Goal: Information Seeking & Learning: Learn about a topic

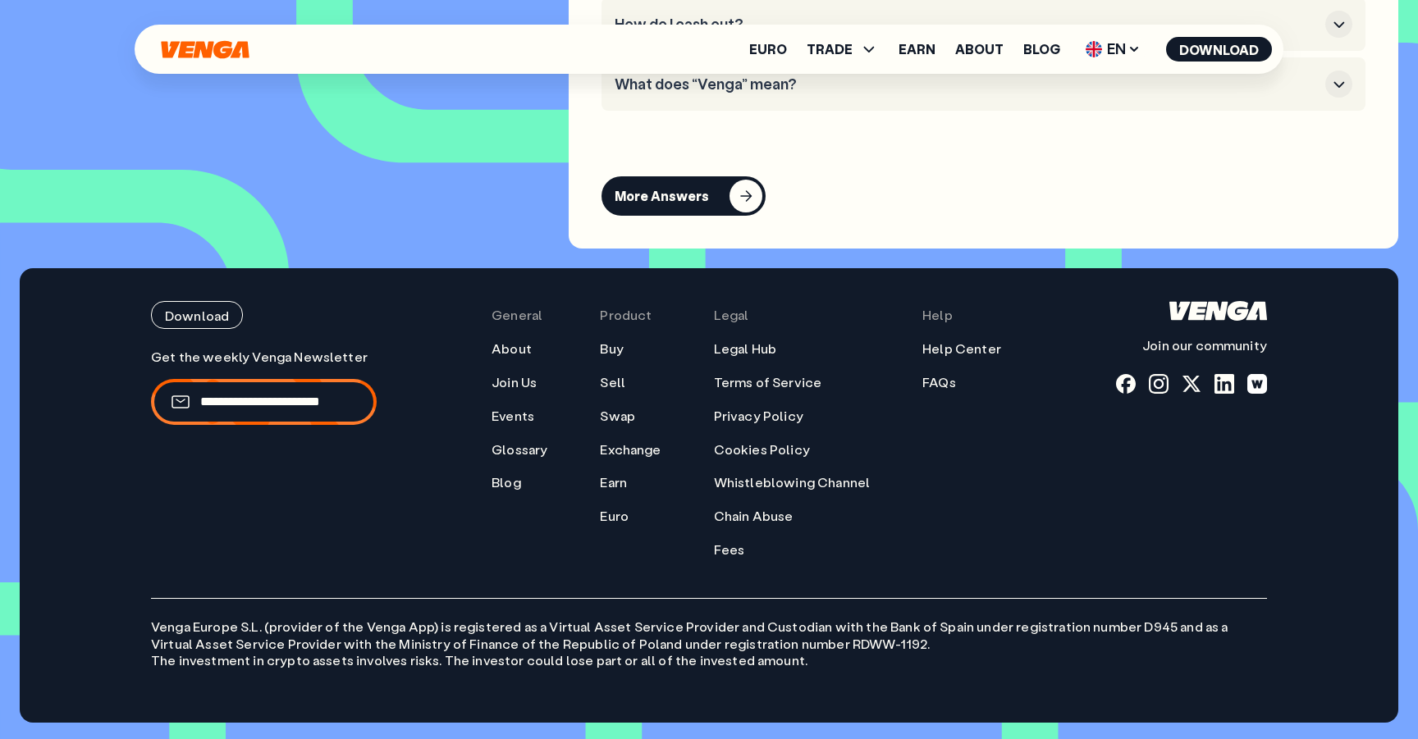
scroll to position [7650, 0]
click at [759, 418] on link "Privacy Policy" at bounding box center [758, 416] width 89 height 17
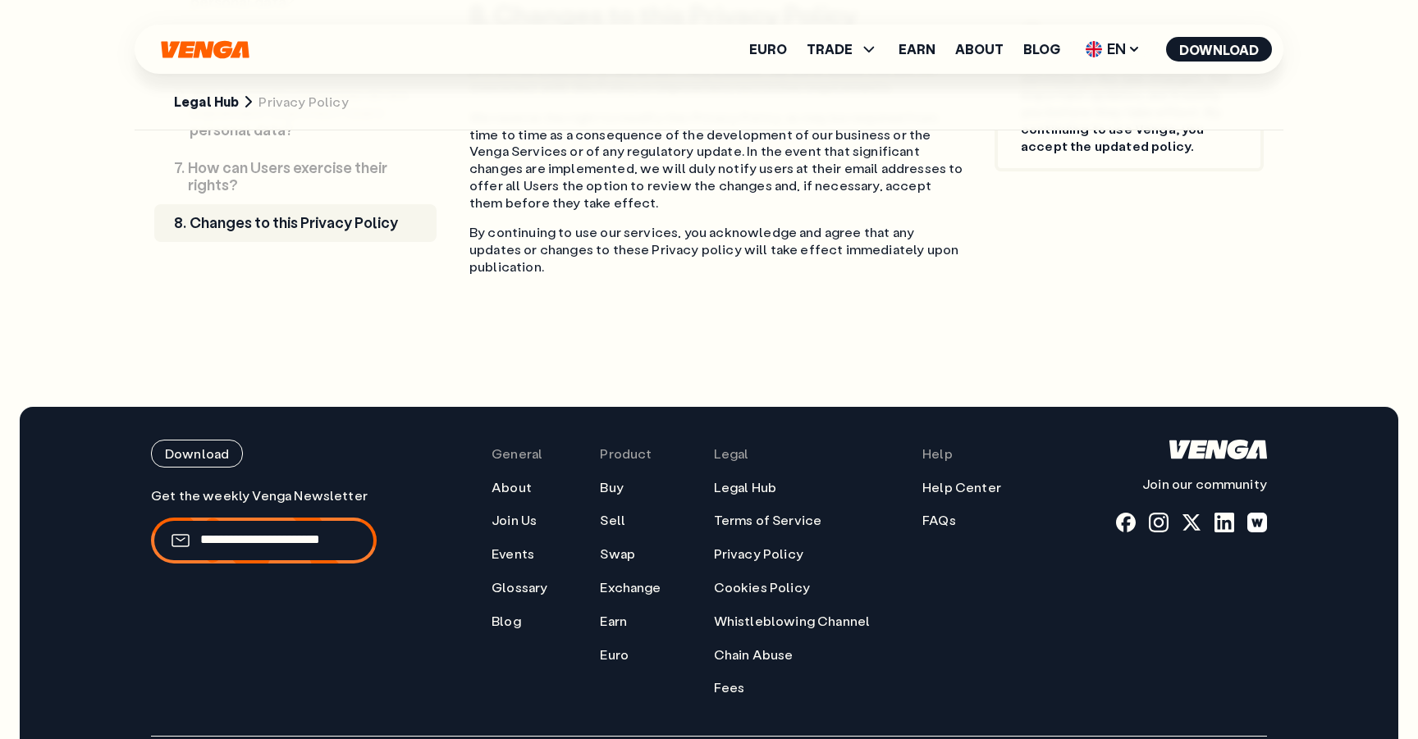
scroll to position [4986, 0]
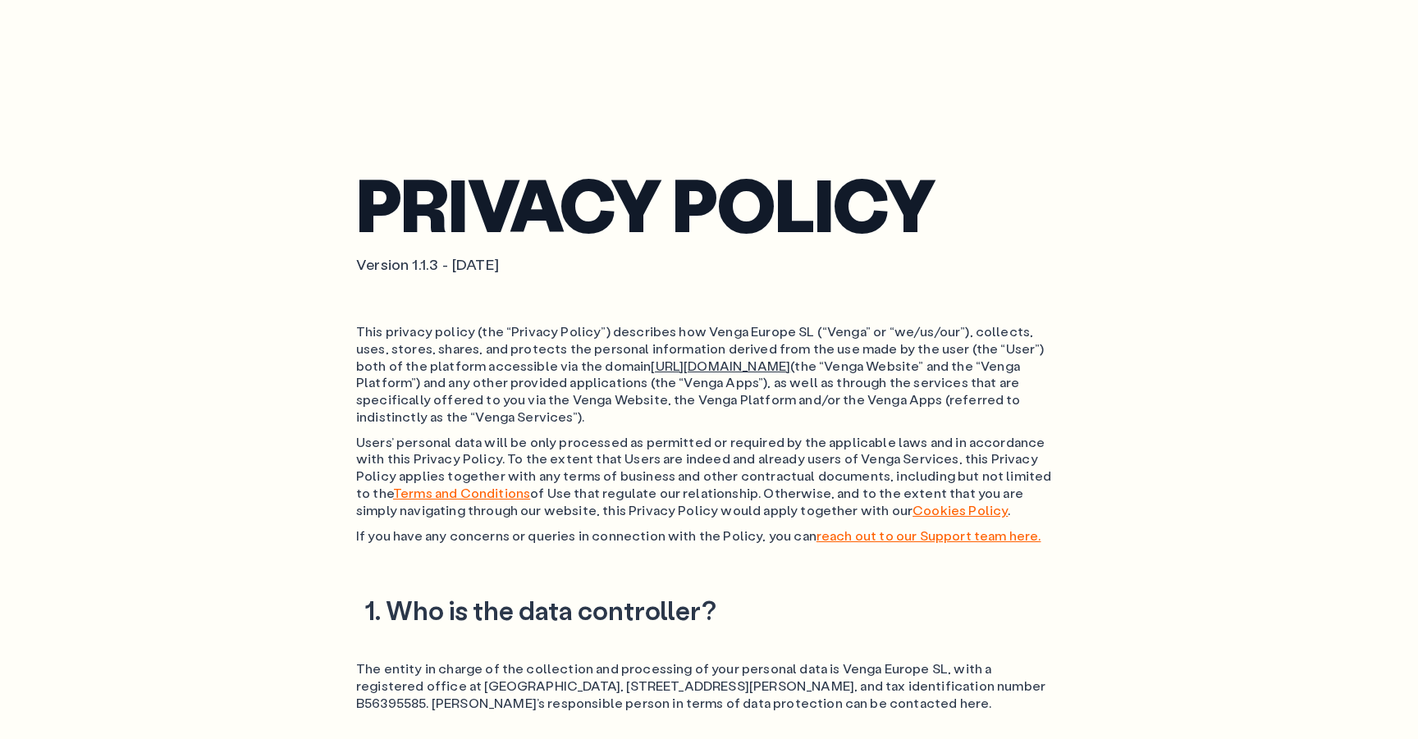
click at [913, 198] on h1 "Privacy policy" at bounding box center [709, 203] width 706 height 63
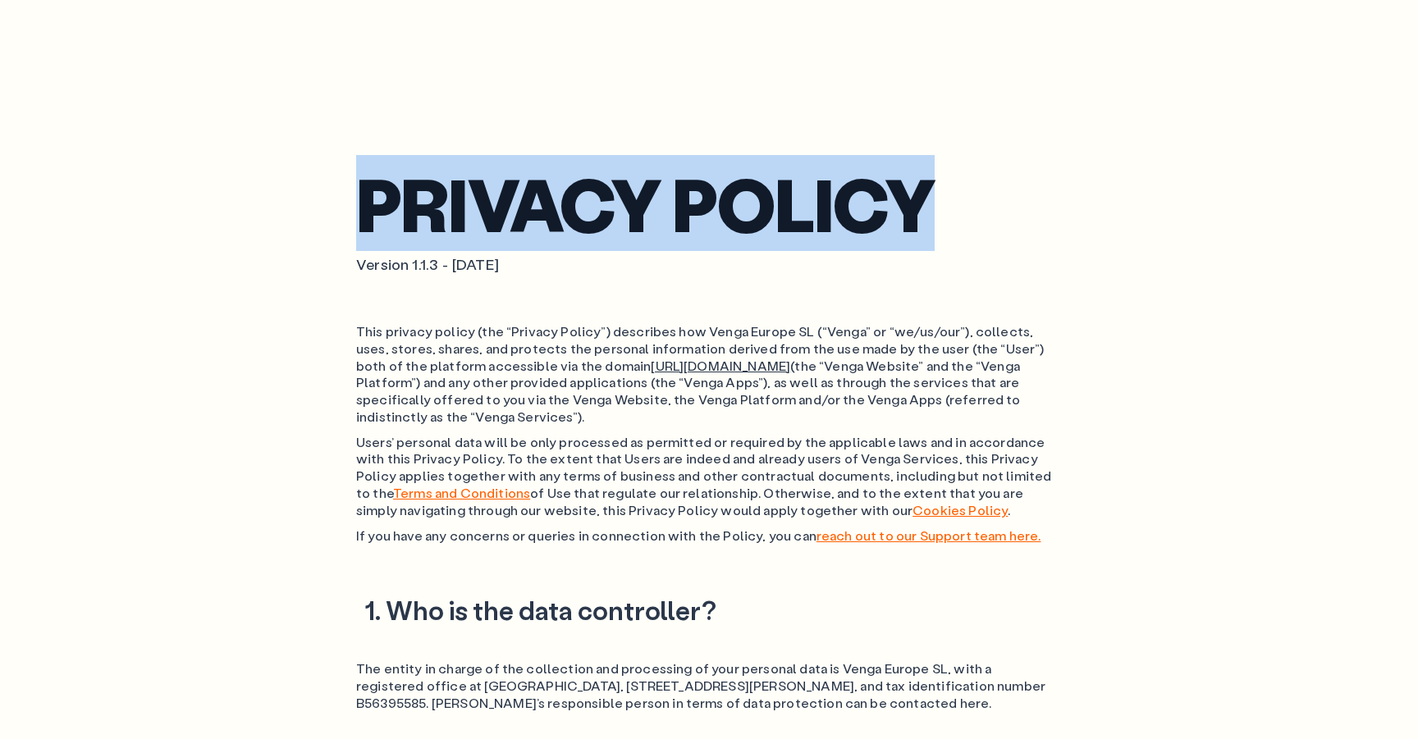
drag, startPoint x: 914, startPoint y: 198, endPoint x: 378, endPoint y: 199, distance: 536.7
click at [378, 199] on h1 "Privacy policy" at bounding box center [709, 203] width 706 height 63
copy h1 "Privacy policy"
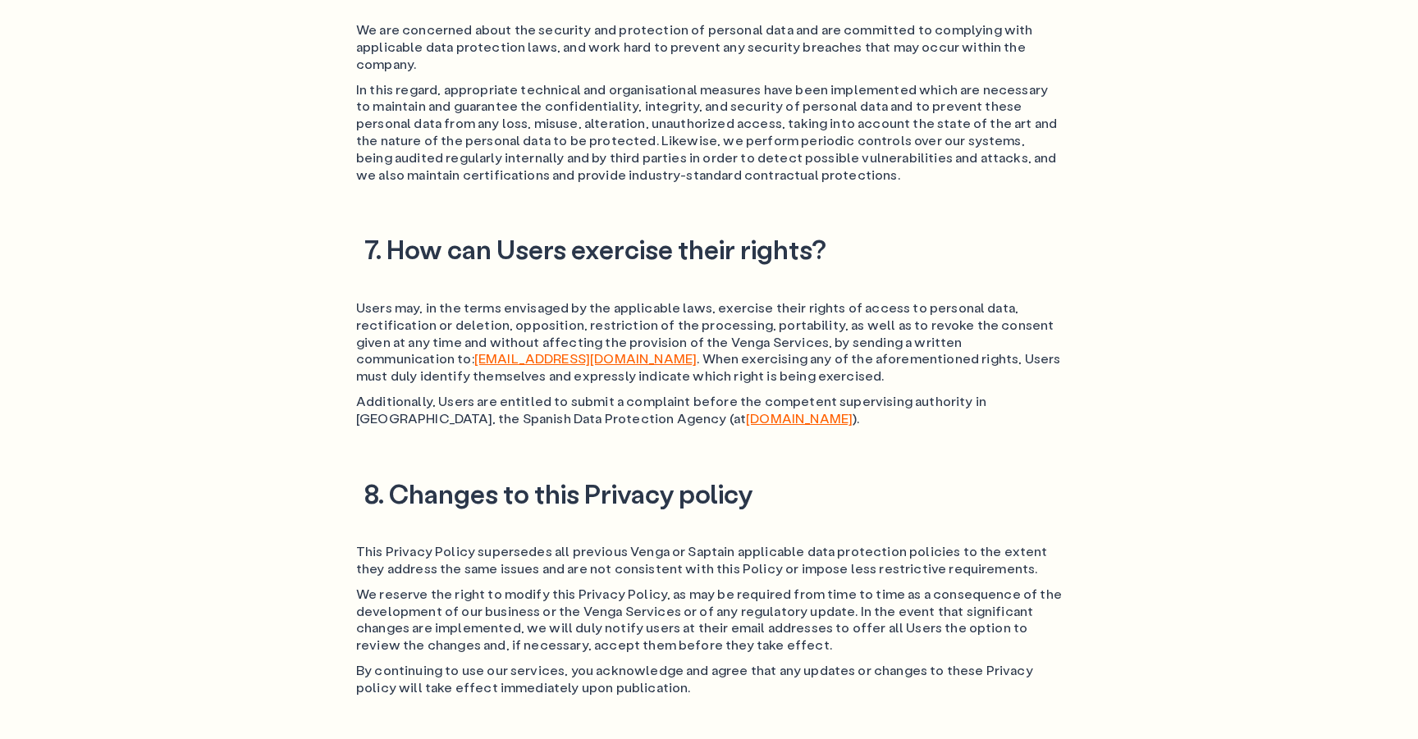
scroll to position [3321, 0]
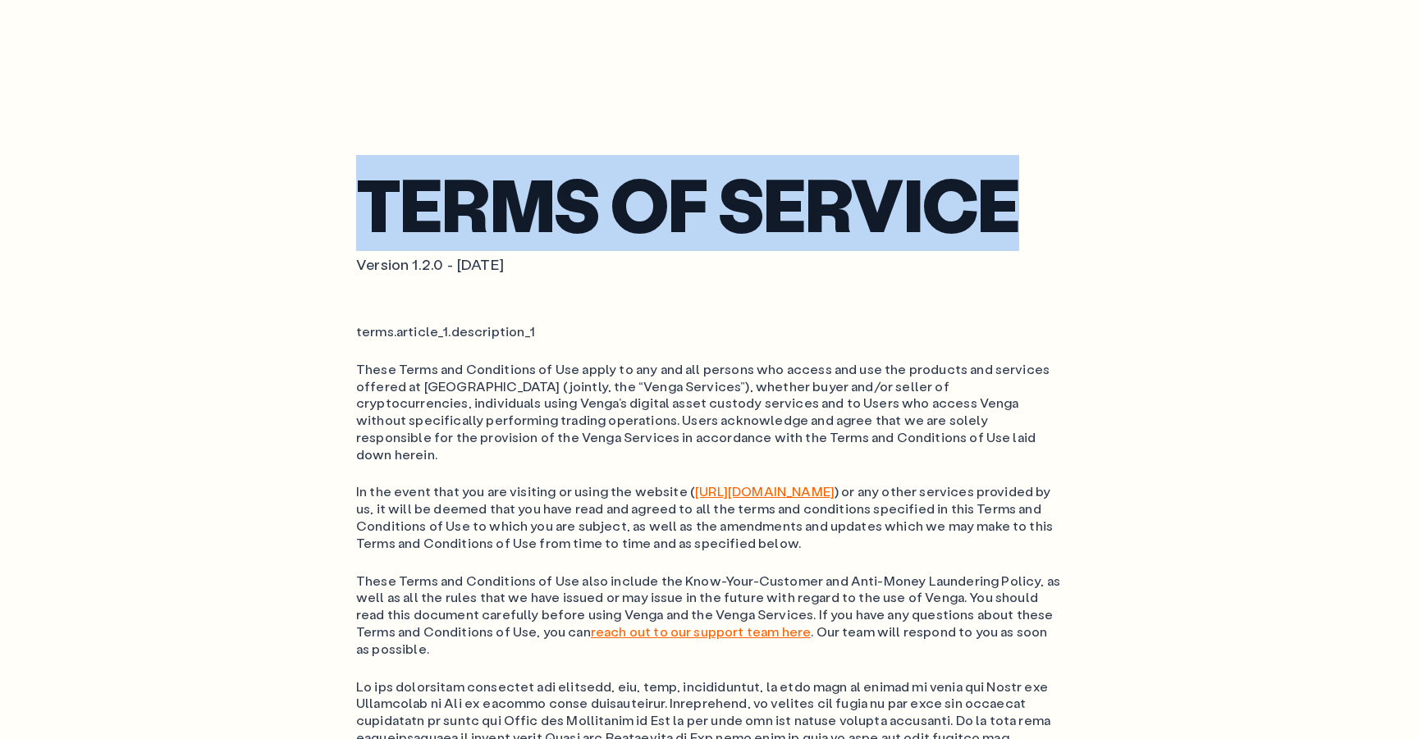
drag, startPoint x: 1014, startPoint y: 212, endPoint x: 375, endPoint y: 212, distance: 639.3
click at [375, 212] on h1 "Terms of service" at bounding box center [709, 203] width 706 height 63
copy h1 "Terms of service"
